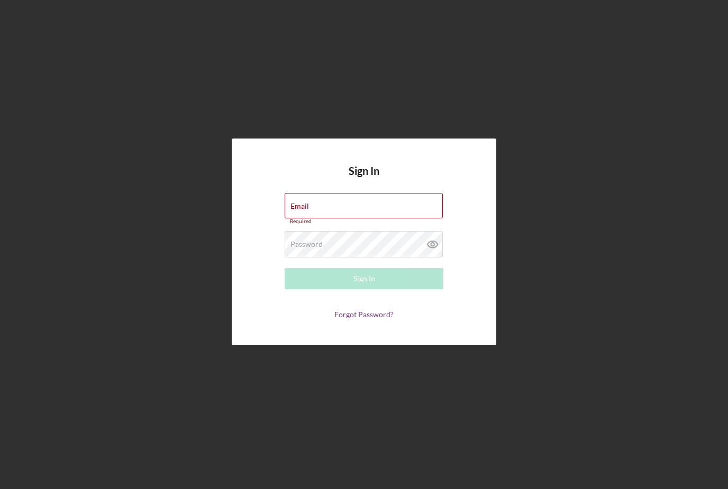
scroll to position [34, 0]
click at [379, 193] on div "Email Required" at bounding box center [364, 209] width 159 height 32
type input "[EMAIL_ADDRESS][DOMAIN_NAME]"
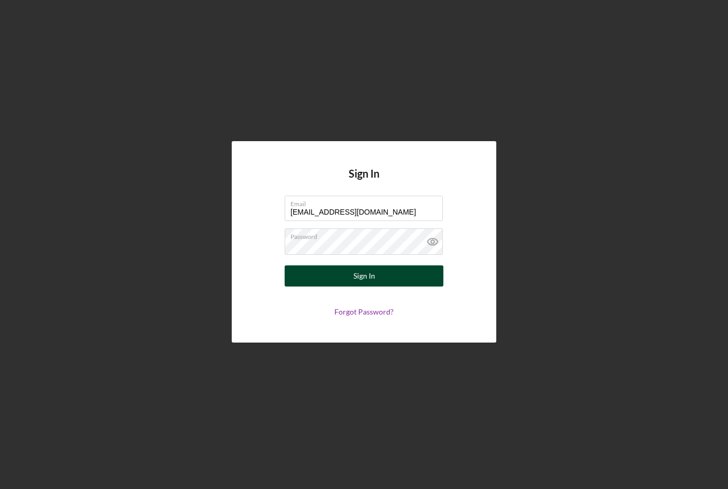
click at [331, 266] on button "Sign In" at bounding box center [364, 276] width 159 height 21
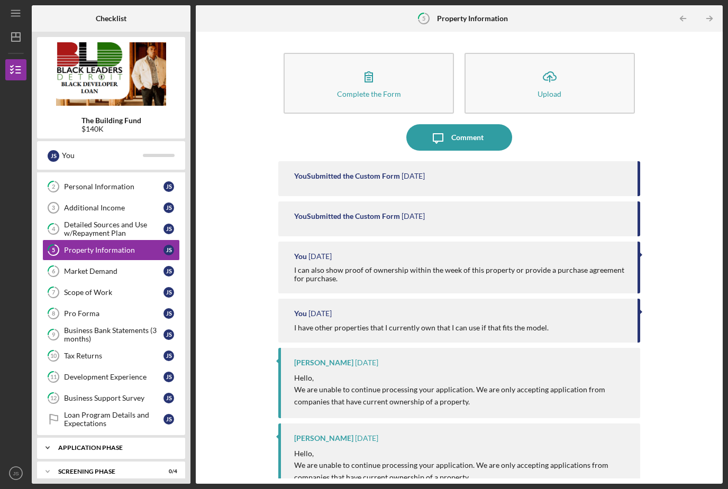
scroll to position [60, 0]
click at [115, 438] on div "Icon/Expander Application Phase 0 / 5" at bounding box center [111, 448] width 148 height 21
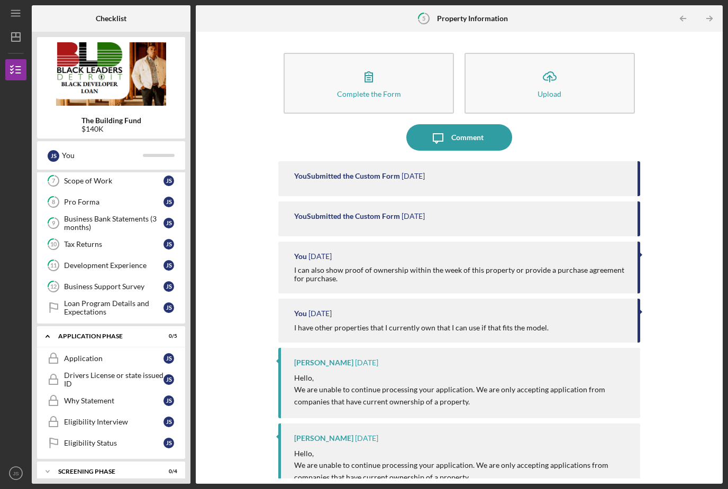
click at [114, 424] on div "Application Application J S Drivers License or state issued ID Drivers License …" at bounding box center [111, 403] width 148 height 111
click at [114, 462] on div "Icon/Expander Screening Phase 0 / 4" at bounding box center [111, 472] width 148 height 21
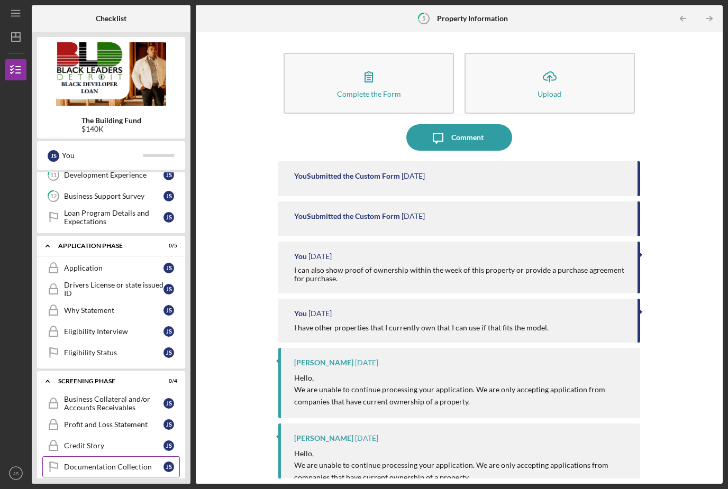
scroll to position [262, 0]
click at [112, 486] on div "Icon/Expander Approval Phase 0 / 8" at bounding box center [111, 496] width 148 height 21
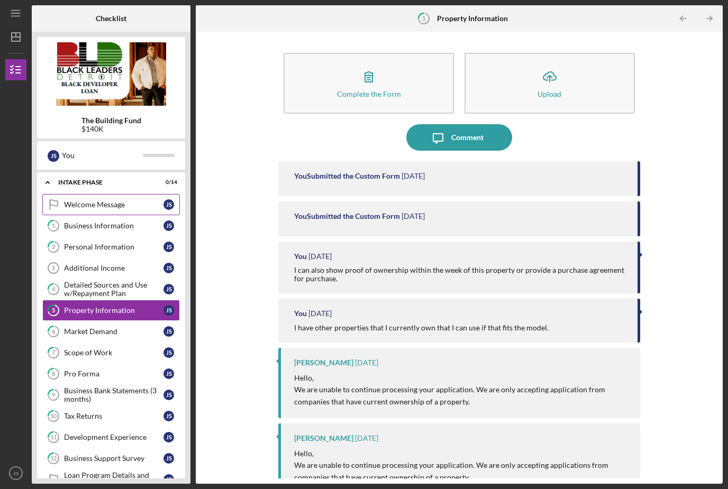
scroll to position [0, 0]
click at [117, 321] on link "6 Market Demand J S" at bounding box center [111, 331] width 138 height 21
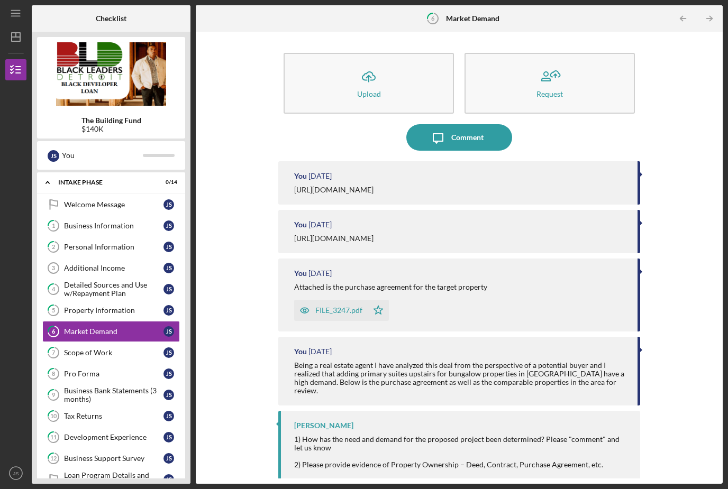
click at [693, 221] on div "Icon/Upload Upload Request Icon/Message Comment You [DATE] [URL][DOMAIN_NAME] Y…" at bounding box center [459, 258] width 516 height 442
click at [685, 197] on div "Icon/Upload Upload Request Icon/Message Comment You [DATE] [URL][DOMAIN_NAME] Y…" at bounding box center [459, 258] width 516 height 442
click at [676, 203] on div "Icon/Upload Upload Request Icon/Message Comment You [DATE] [URL][DOMAIN_NAME] Y…" at bounding box center [459, 258] width 516 height 442
